Goal: Find specific page/section: Find specific page/section

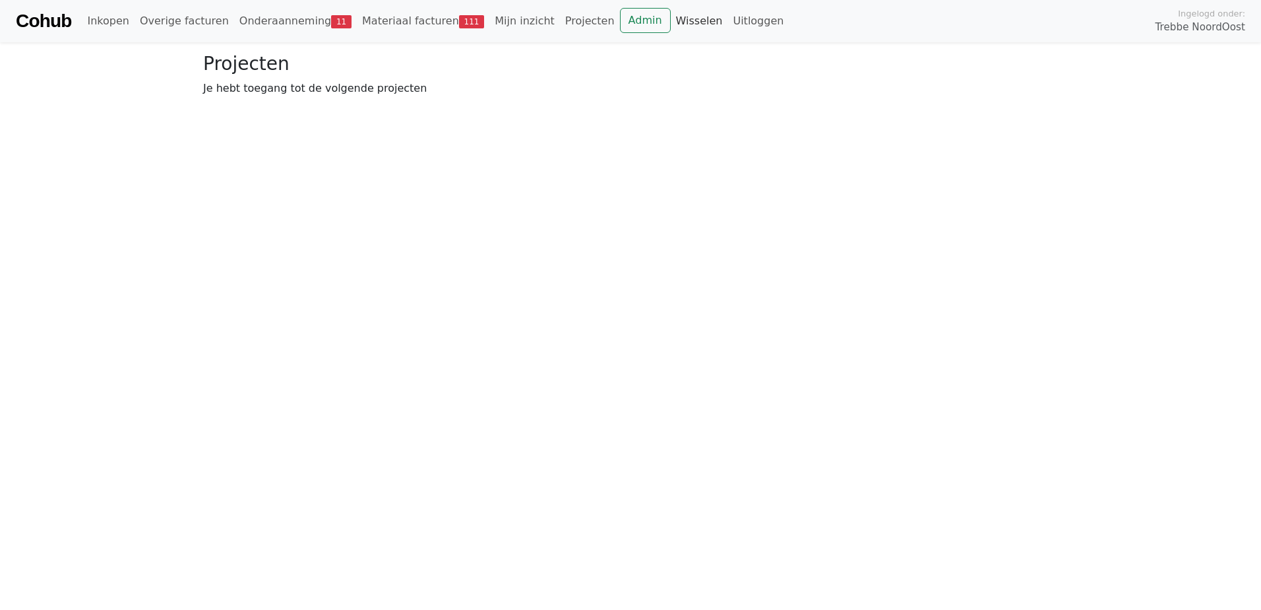
click at [671, 18] on link "Wisselen" at bounding box center [699, 21] width 57 height 26
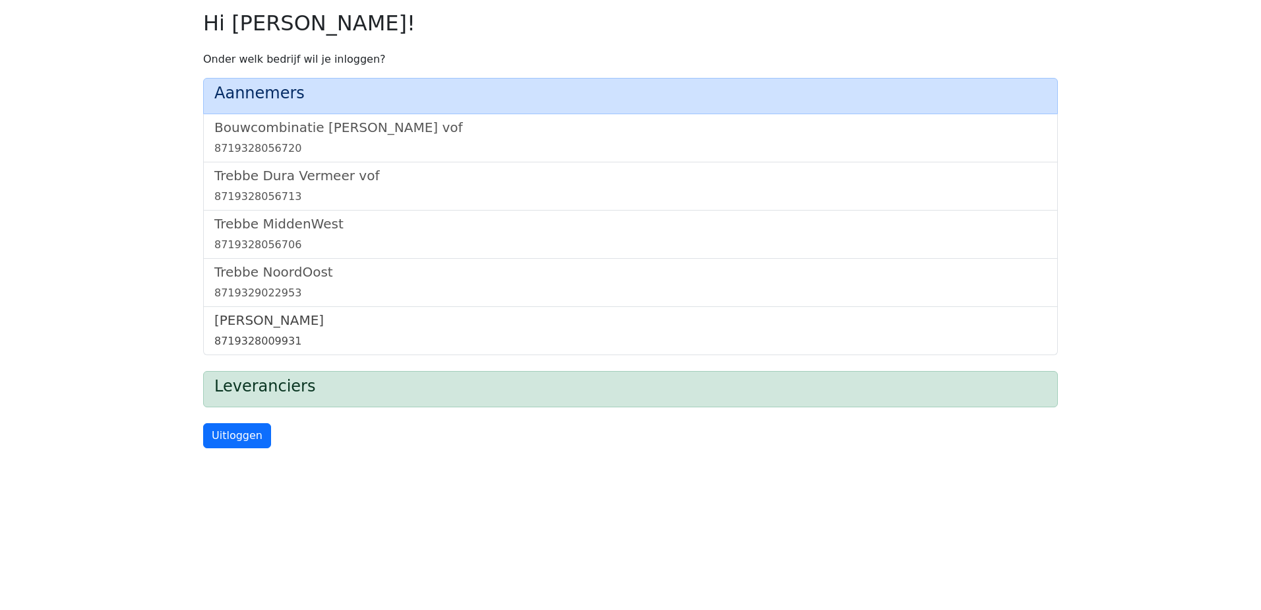
click at [271, 314] on h5 "[PERSON_NAME]" at bounding box center [630, 320] width 833 height 16
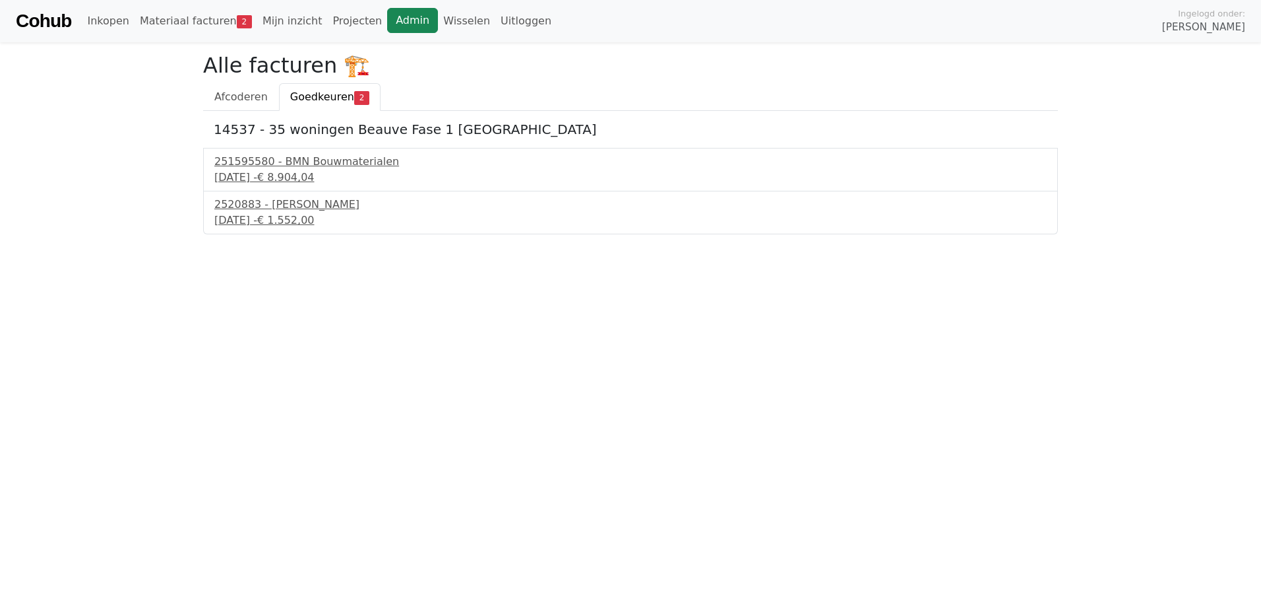
click at [387, 16] on link "Admin" at bounding box center [412, 20] width 51 height 25
